Goal: Information Seeking & Learning: Learn about a topic

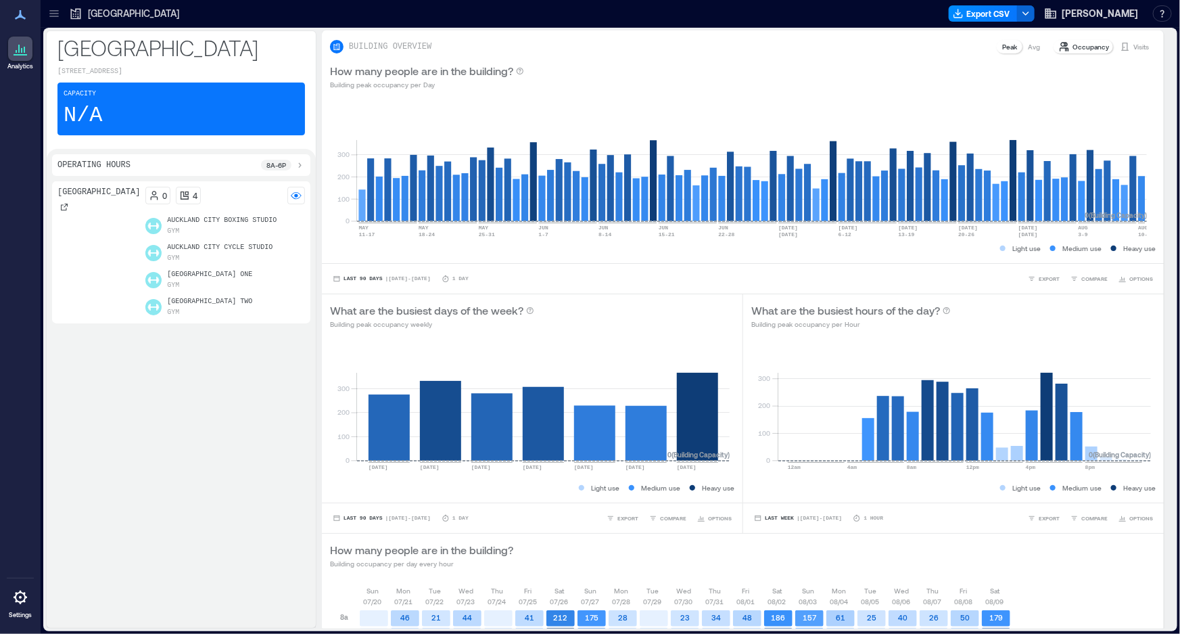
click at [51, 14] on icon at bounding box center [53, 13] width 9 height 1
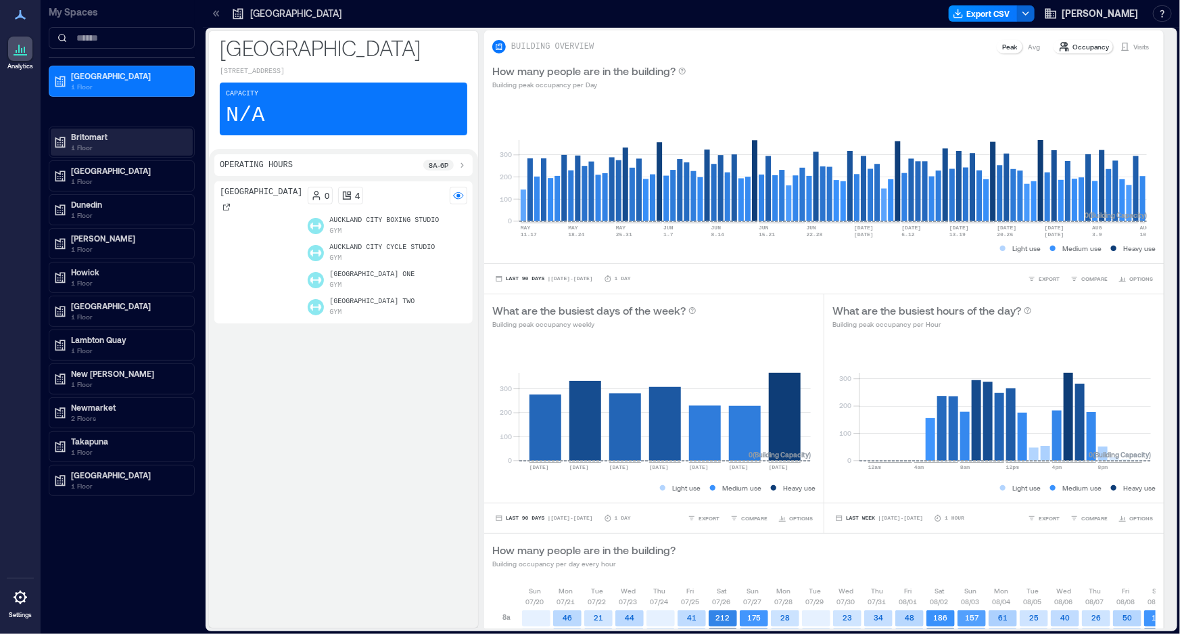
click at [80, 137] on p "Britomart" at bounding box center [128, 136] width 114 height 11
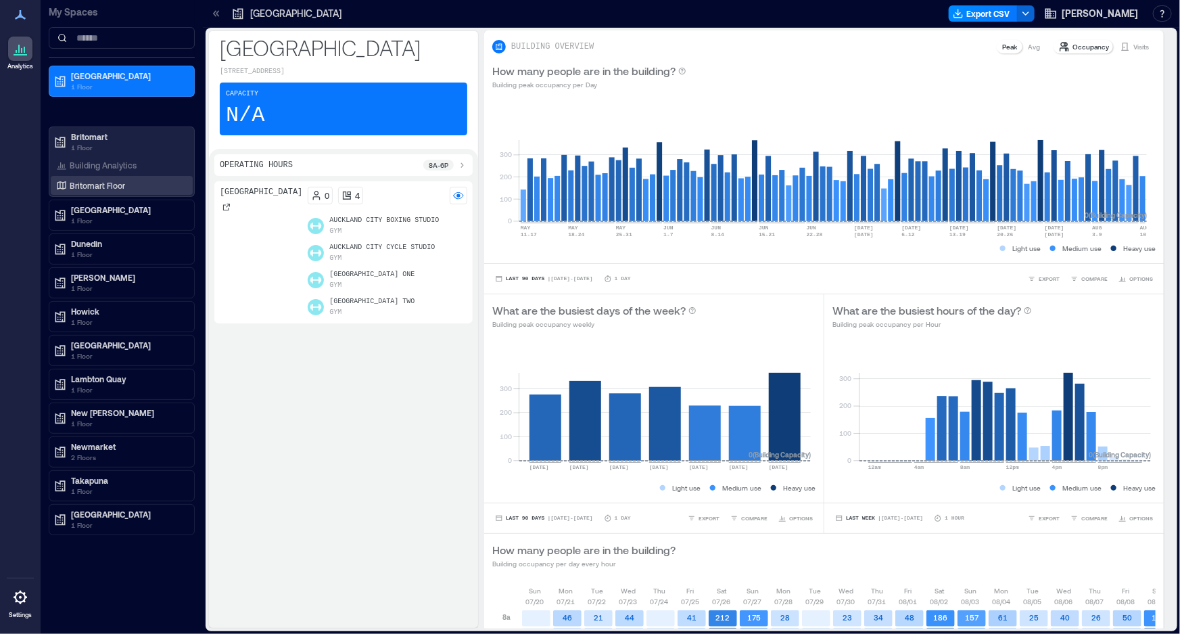
click at [88, 180] on p "Britomart Floor" at bounding box center [97, 185] width 55 height 11
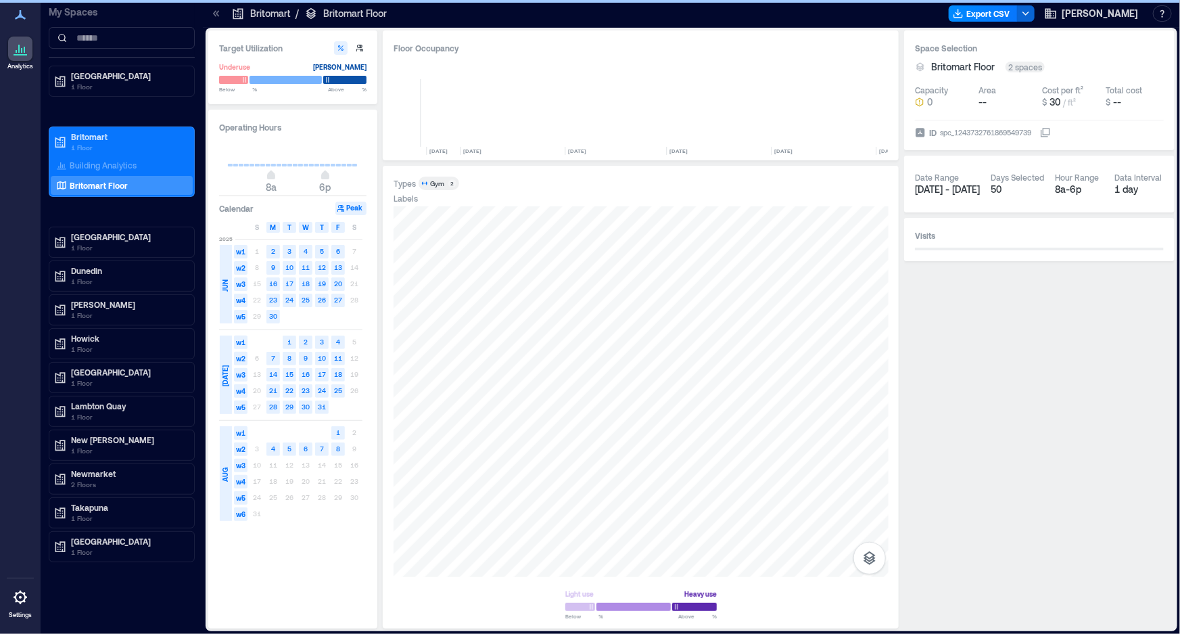
scroll to position [0, 6816]
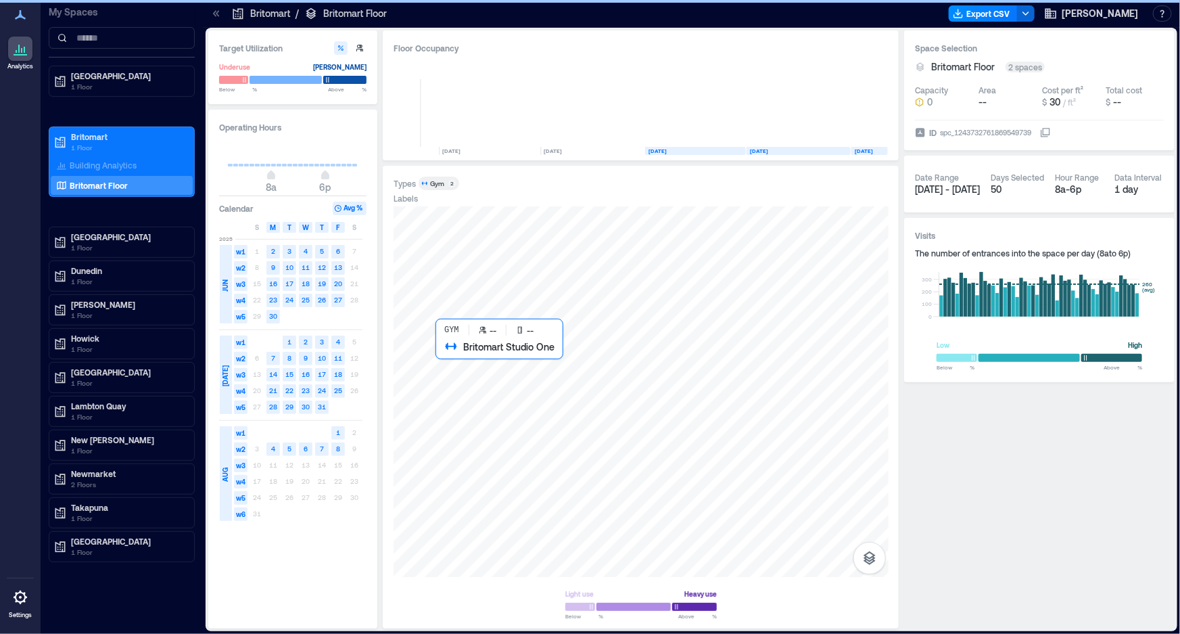
click at [512, 402] on div at bounding box center [641, 391] width 495 height 371
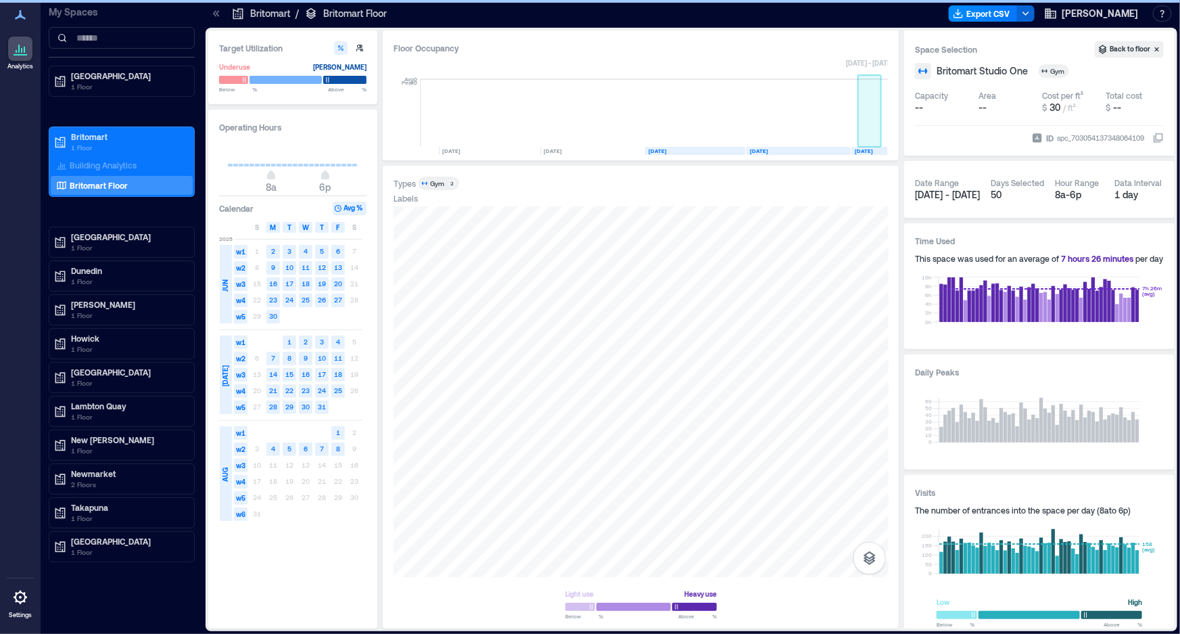
click at [884, 137] on rect at bounding box center [885, 113] width 7 height 68
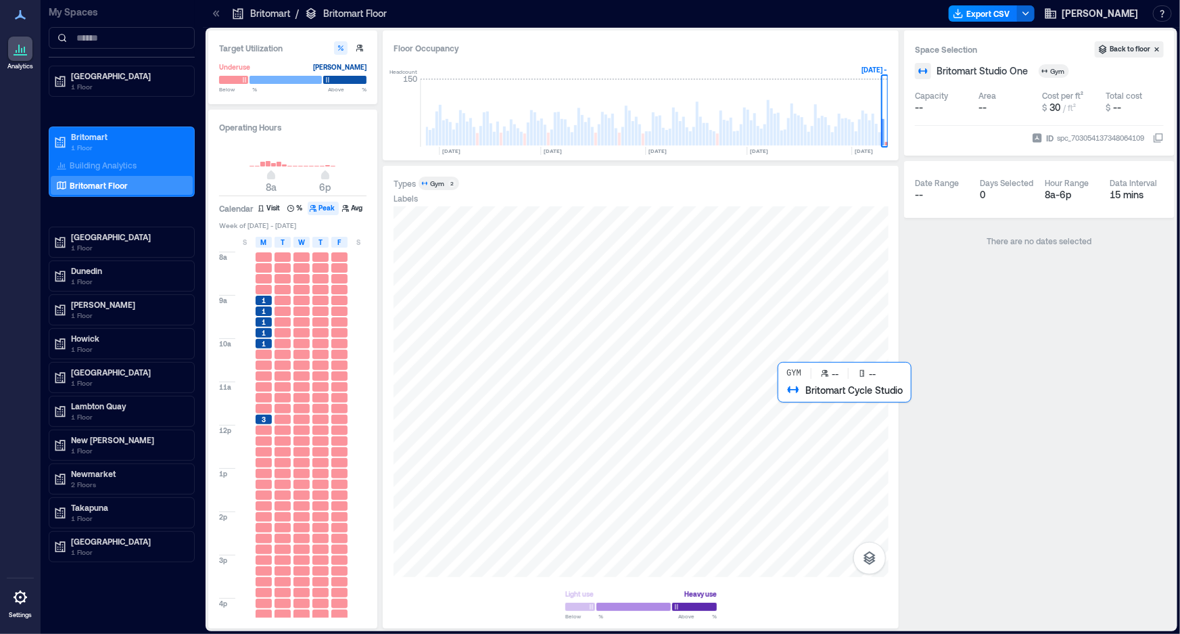
click at [813, 417] on div at bounding box center [641, 391] width 495 height 371
click at [289, 245] on div "T" at bounding box center [283, 242] width 16 height 11
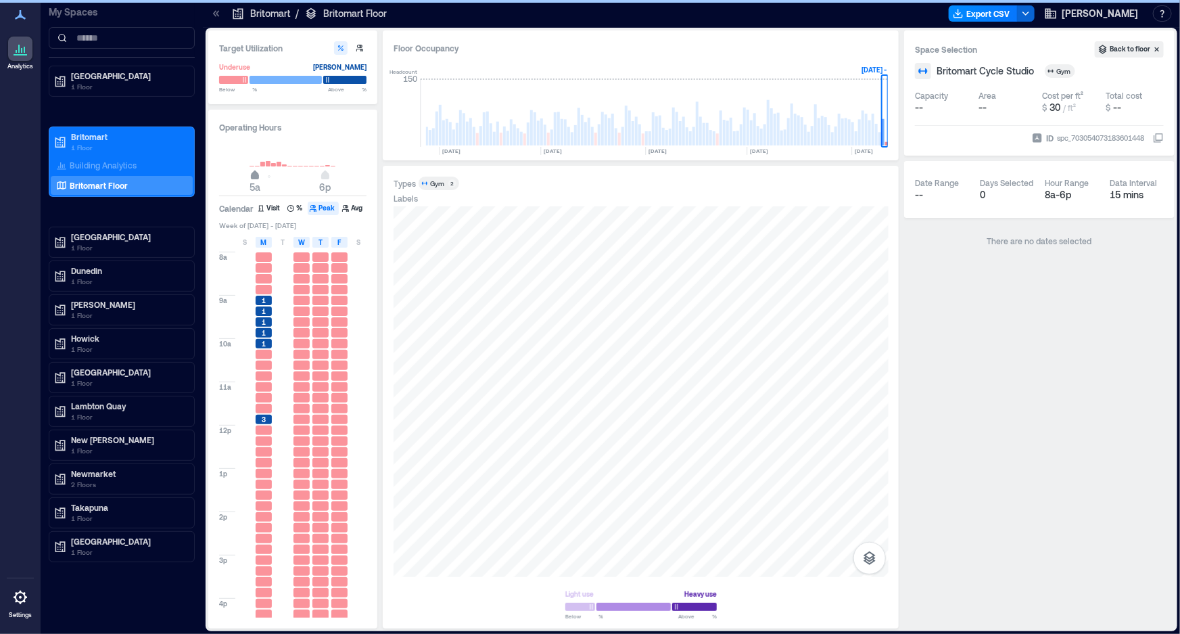
type input "*"
drag, startPoint x: 271, startPoint y: 177, endPoint x: 250, endPoint y: 196, distance: 28.8
click at [250, 179] on span "4a" at bounding box center [250, 176] width 8 height 5
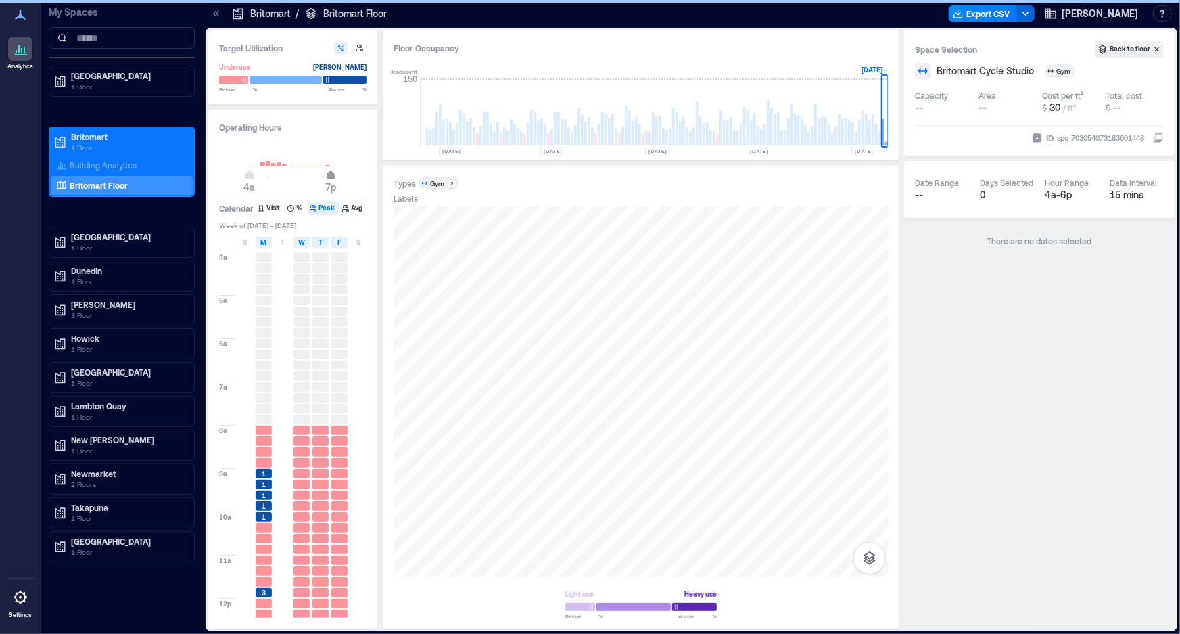
type input "**"
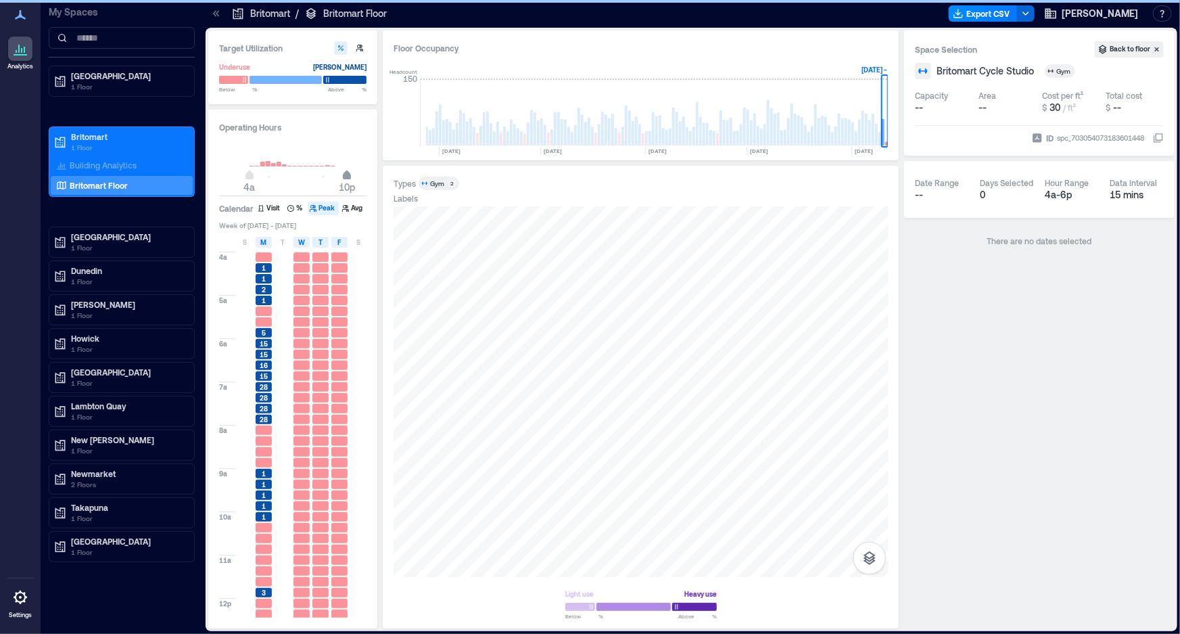
drag, startPoint x: 328, startPoint y: 177, endPoint x: 346, endPoint y: 189, distance: 21.0
click at [346, 179] on span "10p" at bounding box center [347, 176] width 8 height 5
